Goal: Information Seeking & Learning: Learn about a topic

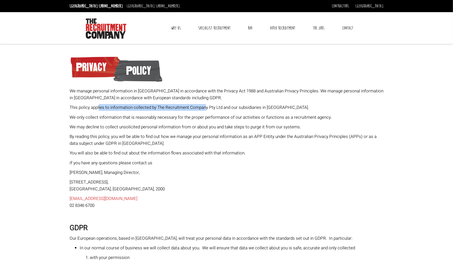
drag, startPoint x: 99, startPoint y: 105, endPoint x: 307, endPoint y: 108, distance: 207.5
click at [307, 108] on p "This policy applies to information collected by The Recruitment Company Pty Ltd…" at bounding box center [227, 107] width 314 height 7
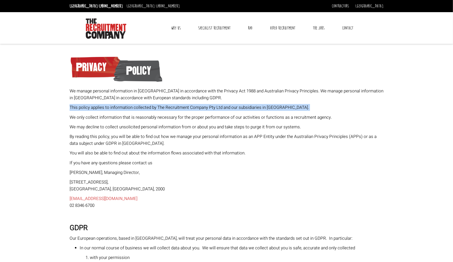
click at [307, 108] on p "This policy applies to information collected by The Recruitment Company Pty Ltd…" at bounding box center [227, 107] width 314 height 7
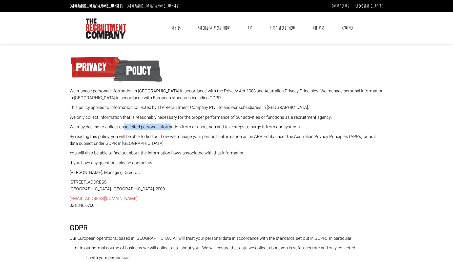
drag, startPoint x: 122, startPoint y: 126, endPoint x: 171, endPoint y: 123, distance: 48.7
click at [171, 123] on p "We may decline to collect unsolicited personal information from or about you an…" at bounding box center [227, 126] width 314 height 7
click at [153, 137] on p "By reading this policy, you will be able to find out how we manage your persona…" at bounding box center [227, 140] width 314 height 14
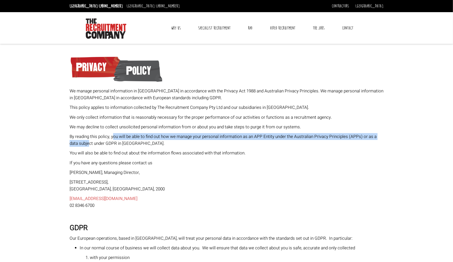
drag, startPoint x: 90, startPoint y: 144, endPoint x: 114, endPoint y: 139, distance: 24.8
click at [114, 139] on p "By reading this policy, you will be able to find out how we manage your persona…" at bounding box center [227, 140] width 314 height 14
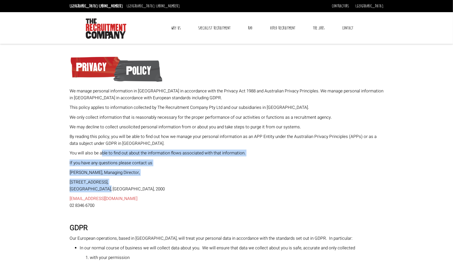
drag, startPoint x: 103, startPoint y: 154, endPoint x: 258, endPoint y: 192, distance: 160.1
click at [258, 192] on p "[STREET_ADDRESS]" at bounding box center [227, 186] width 314 height 14
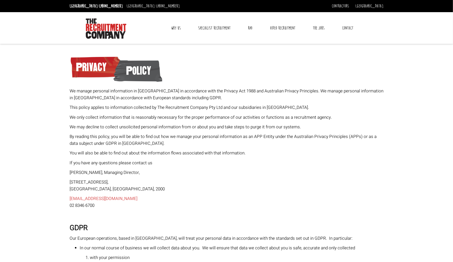
scroll to position [185, 0]
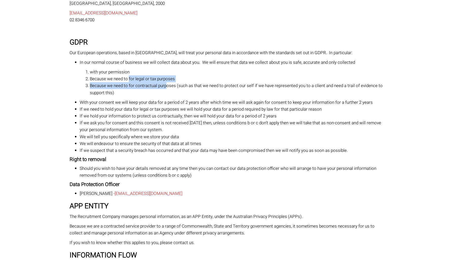
drag, startPoint x: 128, startPoint y: 79, endPoint x: 167, endPoint y: 83, distance: 39.0
click at [167, 83] on ol "with your permission Because we need to for legal or tax purposes Because we ne…" at bounding box center [232, 83] width 304 height 28
click at [167, 89] on li "Because we need to for contractual purposes (such as that we need to protect ou…" at bounding box center [236, 89] width 293 height 14
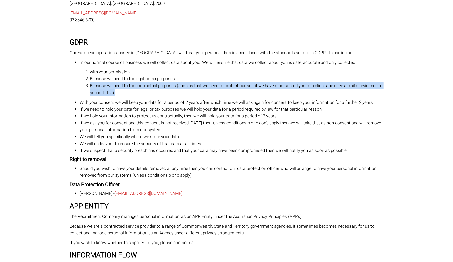
click at [167, 89] on li "Because we need to for contractual purposes (such as that we need to protect ou…" at bounding box center [236, 89] width 293 height 14
click at [153, 101] on li "With your consent we will keep your data for a period of 2 years after which ti…" at bounding box center [232, 102] width 304 height 7
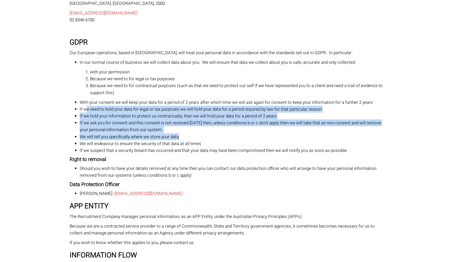
drag, startPoint x: 86, startPoint y: 107, endPoint x: 397, endPoint y: 139, distance: 313.1
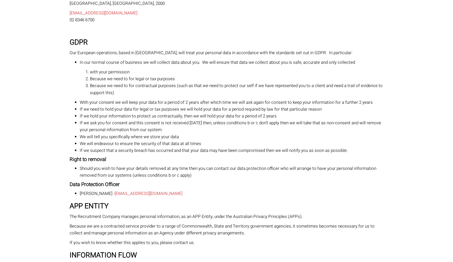
click at [322, 175] on li "Should you wish to have your details removed at any time then you can contact o…" at bounding box center [232, 172] width 304 height 14
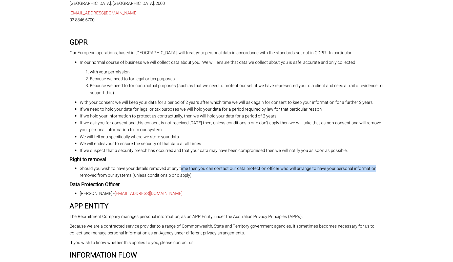
drag, startPoint x: 185, startPoint y: 169, endPoint x: 405, endPoint y: 167, distance: 220.6
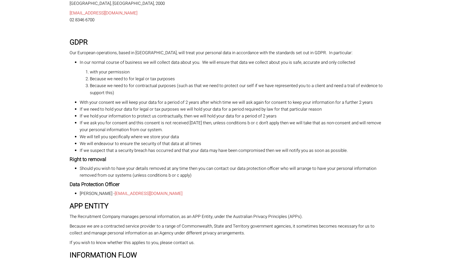
scroll to position [371, 0]
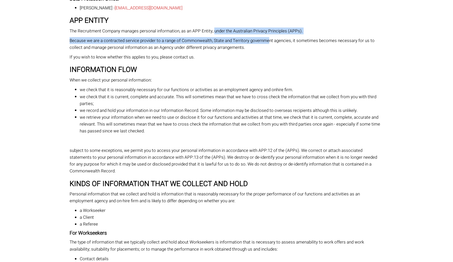
drag, startPoint x: 248, startPoint y: 30, endPoint x: 268, endPoint y: 35, distance: 20.8
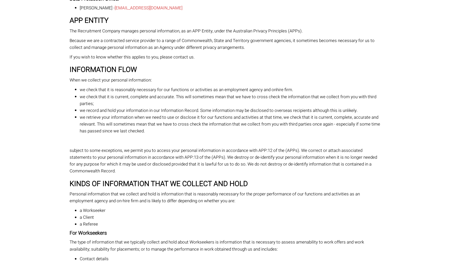
click at [146, 32] on p "The Recruitment Company manages personal information, as an APP Entity, under t…" at bounding box center [227, 31] width 314 height 7
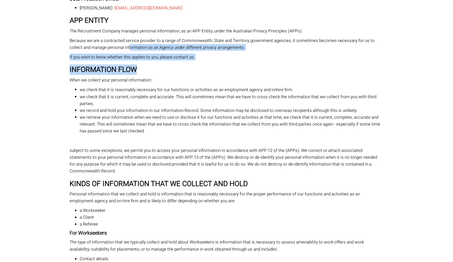
drag, startPoint x: 131, startPoint y: 44, endPoint x: 289, endPoint y: 70, distance: 160.4
click at [289, 70] on h3 "INFORMATION FLOW" at bounding box center [227, 70] width 314 height 8
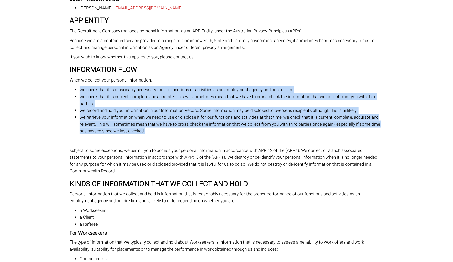
drag, startPoint x: 160, startPoint y: 74, endPoint x: 204, endPoint y: 129, distance: 70.2
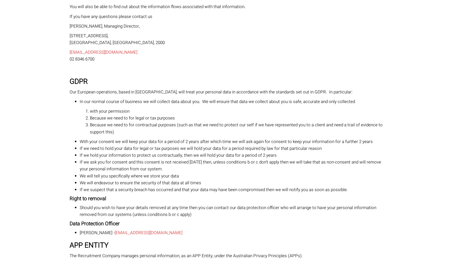
scroll to position [0, 0]
